Goal: Information Seeking & Learning: Find specific fact

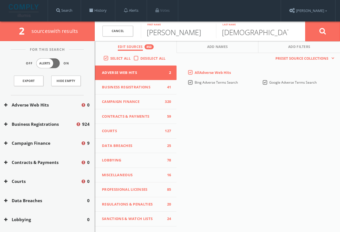
click at [175, 34] on input "[PERSON_NAME]" at bounding box center [178, 31] width 75 height 14
type input "[PERSON_NAME]"
type input "lewcock"
click at [323, 31] on button at bounding box center [323, 31] width 35 height 20
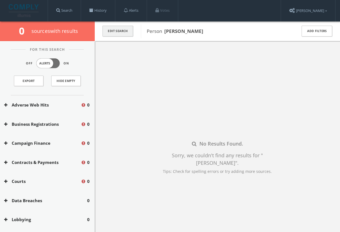
click at [110, 30] on button "Edit Search" at bounding box center [118, 31] width 31 height 11
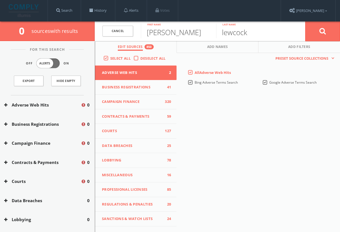
click at [199, 38] on div "[PERSON_NAME] First name" at bounding box center [178, 31] width 75 height 20
click at [199, 34] on input "[PERSON_NAME]" at bounding box center [178, 31] width 75 height 14
type input "[PERSON_NAME]"
click at [323, 31] on button at bounding box center [323, 31] width 35 height 20
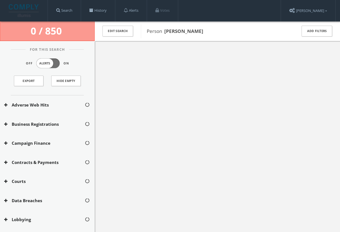
click at [26, 10] on img at bounding box center [24, 10] width 31 height 13
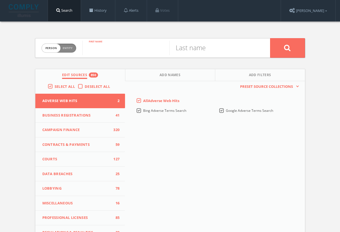
click at [131, 46] on input "text" at bounding box center [126, 48] width 87 height 14
type input "[PERSON_NAME]"
click at [198, 50] on input "text" at bounding box center [212, 48] width 87 height 14
paste input "Lewcock"
type input "Lewcock"
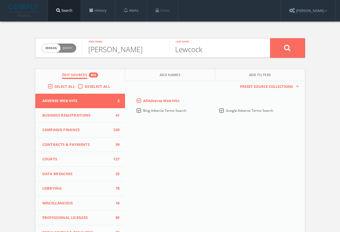
click at [305, 45] on button at bounding box center [287, 48] width 35 height 20
